Goal: Navigation & Orientation: Locate item on page

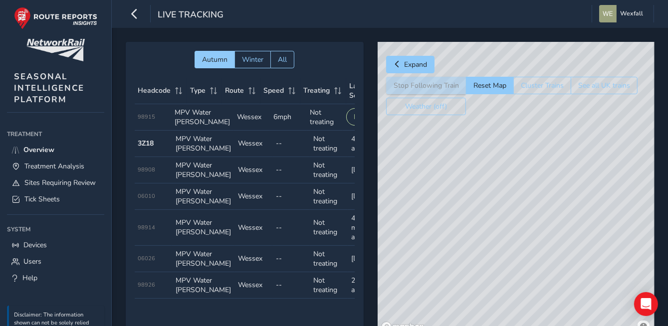
drag, startPoint x: 572, startPoint y: 217, endPoint x: 508, endPoint y: 248, distance: 71.8
click at [508, 248] on div "© Mapbox © OpenStreetMap Improve this map" at bounding box center [516, 189] width 277 height 294
drag, startPoint x: 576, startPoint y: 188, endPoint x: 531, endPoint y: 231, distance: 63.1
click at [531, 231] on div "© Mapbox © OpenStreetMap Improve this map" at bounding box center [516, 189] width 277 height 294
drag, startPoint x: 545, startPoint y: 194, endPoint x: 546, endPoint y: 343, distance: 149.1
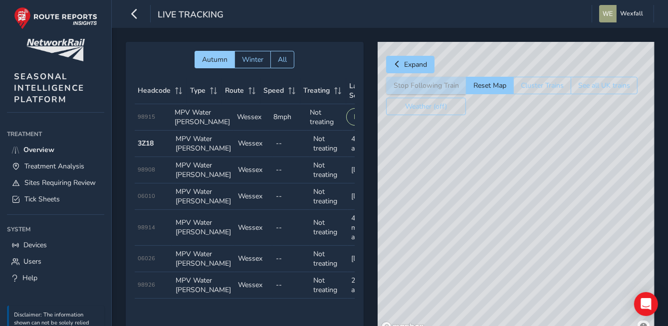
click at [546, 326] on html "Live Tracking Wexfall Colour Scheme: Dark Dim Light Logout Autumn Winter All He…" at bounding box center [334, 163] width 668 height 326
drag, startPoint x: 540, startPoint y: 275, endPoint x: 506, endPoint y: 339, distance: 71.8
click at [506, 326] on html "Live Tracking Wexfall Colour Scheme: Dark Dim Light Logout Autumn Winter All He…" at bounding box center [334, 163] width 668 height 326
drag, startPoint x: 565, startPoint y: 202, endPoint x: 560, endPoint y: 225, distance: 23.0
click at [560, 225] on div "© Mapbox © OpenStreetMap Improve this map © Maxar" at bounding box center [516, 189] width 277 height 294
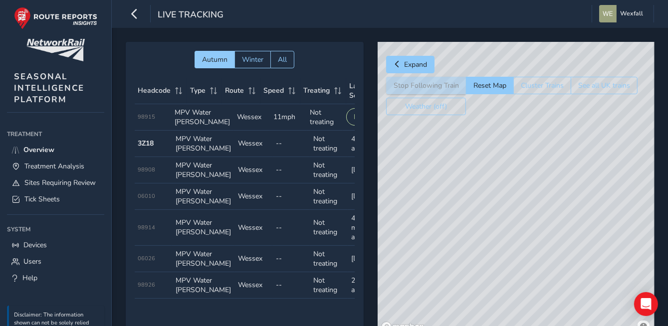
click at [549, 211] on div "© Mapbox © OpenStreetMap Improve this map" at bounding box center [516, 189] width 277 height 294
drag, startPoint x: 413, startPoint y: 231, endPoint x: 545, endPoint y: 211, distance: 133.1
click at [545, 211] on div "© Mapbox © OpenStreetMap Improve this map" at bounding box center [516, 189] width 277 height 294
drag, startPoint x: 456, startPoint y: 240, endPoint x: 568, endPoint y: 235, distance: 111.8
click at [568, 235] on div "© Mapbox © OpenStreetMap Improve this map" at bounding box center [516, 189] width 277 height 294
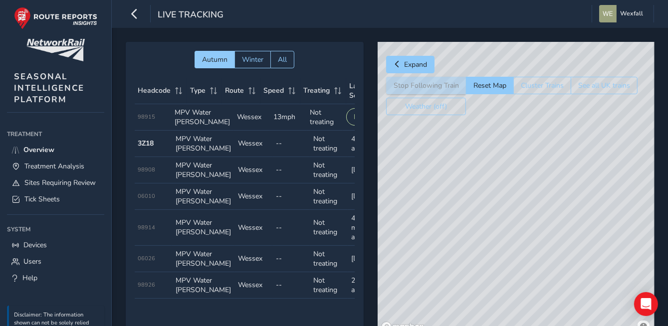
drag, startPoint x: 474, startPoint y: 183, endPoint x: 509, endPoint y: 284, distance: 107.2
click at [509, 284] on div "© Mapbox © OpenStreetMap Improve this map" at bounding box center [516, 189] width 277 height 294
drag, startPoint x: 477, startPoint y: 212, endPoint x: 512, endPoint y: 317, distance: 109.8
click at [511, 318] on div "© Mapbox © OpenStreetMap Improve this map" at bounding box center [516, 189] width 277 height 294
drag, startPoint x: 480, startPoint y: 228, endPoint x: 520, endPoint y: 298, distance: 80.4
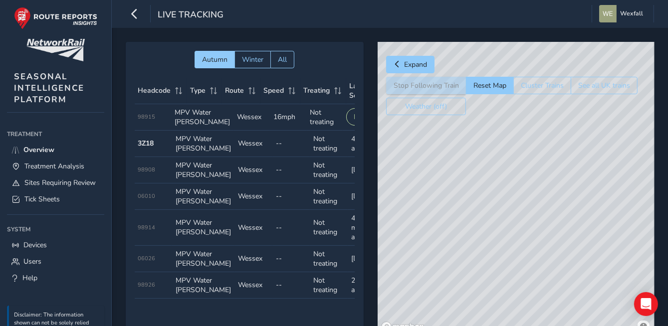
click at [520, 298] on div "© Mapbox © OpenStreetMap Improve this map © Maxar" at bounding box center [516, 189] width 277 height 294
drag, startPoint x: 485, startPoint y: 239, endPoint x: 415, endPoint y: 239, distance: 69.8
click at [415, 239] on div "© Mapbox © OpenStreetMap Improve this map" at bounding box center [516, 189] width 277 height 294
drag, startPoint x: 561, startPoint y: 222, endPoint x: 492, endPoint y: 208, distance: 69.6
click at [492, 208] on div "© Mapbox © OpenStreetMap Improve this map" at bounding box center [516, 189] width 277 height 294
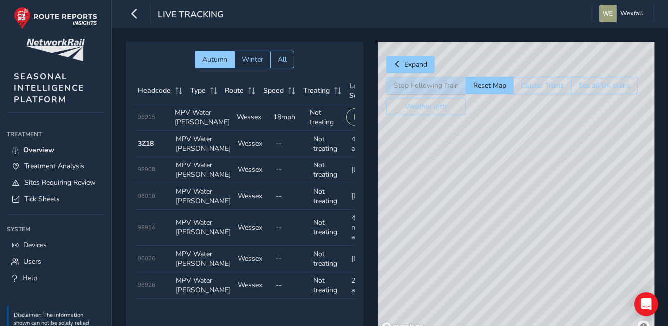
drag, startPoint x: 524, startPoint y: 220, endPoint x: 366, endPoint y: 150, distance: 172.8
click at [366, 150] on div "Autumn Winter All Headcode Type Route Speed Treating Last Seen Follow Train Hea…" at bounding box center [390, 196] width 528 height 308
drag, startPoint x: 485, startPoint y: 217, endPoint x: 396, endPoint y: 176, distance: 97.7
click at [396, 176] on div "© Mapbox © OpenStreetMap Improve this map" at bounding box center [516, 189] width 277 height 294
drag, startPoint x: 515, startPoint y: 213, endPoint x: 458, endPoint y: 224, distance: 58.4
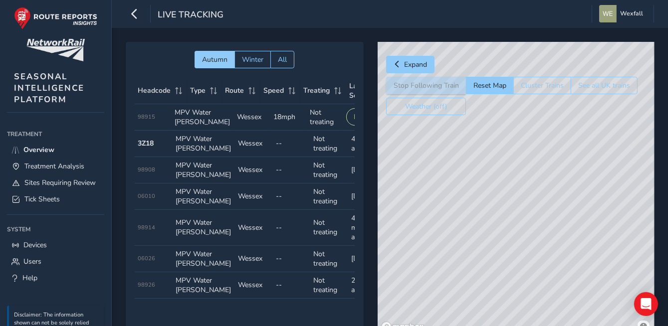
click at [385, 219] on div "© Mapbox © OpenStreetMap Improve this map" at bounding box center [516, 189] width 277 height 294
drag, startPoint x: 538, startPoint y: 227, endPoint x: 476, endPoint y: 203, distance: 66.3
click at [479, 204] on div "© Mapbox © OpenStreetMap Improve this map" at bounding box center [516, 189] width 277 height 294
drag, startPoint x: 542, startPoint y: 226, endPoint x: 391, endPoint y: 170, distance: 160.6
click at [391, 170] on div "© Mapbox © OpenStreetMap Improve this map" at bounding box center [516, 189] width 277 height 294
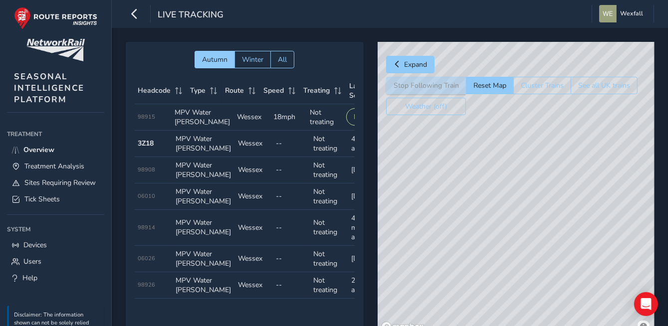
drag, startPoint x: 573, startPoint y: 228, endPoint x: 453, endPoint y: 224, distance: 120.7
click at [440, 228] on div "© Mapbox © OpenStreetMap Improve this map" at bounding box center [516, 189] width 277 height 294
drag, startPoint x: 551, startPoint y: 237, endPoint x: 420, endPoint y: 206, distance: 134.4
click at [420, 206] on div "© Mapbox © OpenStreetMap Improve this map" at bounding box center [516, 189] width 277 height 294
drag, startPoint x: 525, startPoint y: 216, endPoint x: 409, endPoint y: 308, distance: 148.0
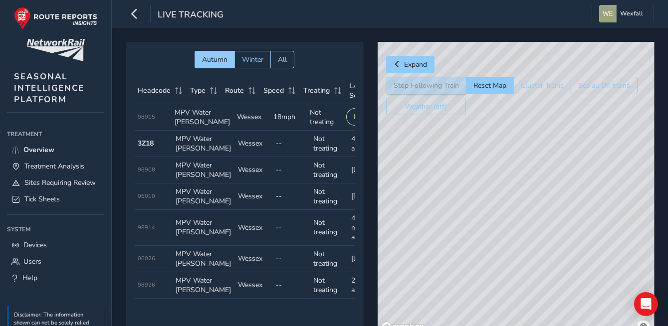
click at [409, 308] on div "© Mapbox © OpenStreetMap Improve this map" at bounding box center [516, 189] width 277 height 294
drag, startPoint x: 524, startPoint y: 244, endPoint x: 508, endPoint y: 292, distance: 50.5
click at [508, 292] on div "© Mapbox © OpenStreetMap Improve this map" at bounding box center [516, 189] width 277 height 294
drag, startPoint x: 514, startPoint y: 273, endPoint x: 510, endPoint y: 260, distance: 13.7
click at [510, 260] on div "© Mapbox © OpenStreetMap Improve this map" at bounding box center [516, 189] width 277 height 294
